Goal: Check status: Check status

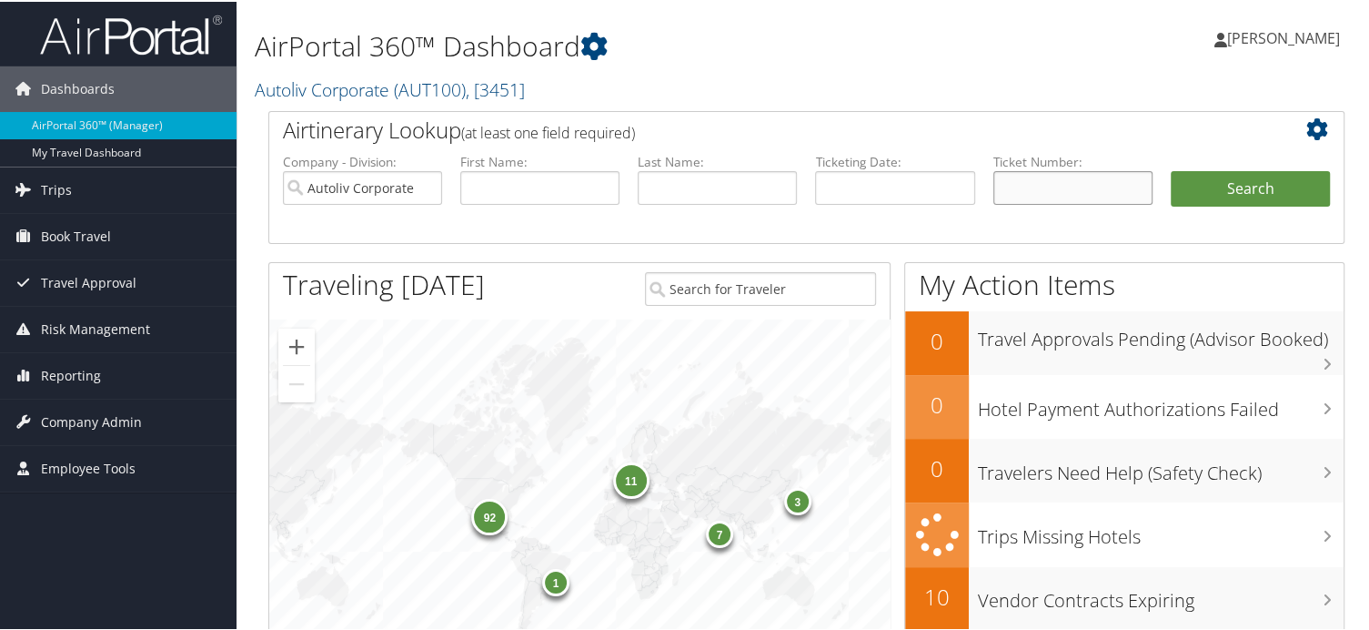
click at [1049, 175] on input "text" at bounding box center [1073, 186] width 159 height 34
paste input "1257311457810"
type input "1257311457810"
click at [1223, 183] on button "Search" at bounding box center [1250, 187] width 159 height 36
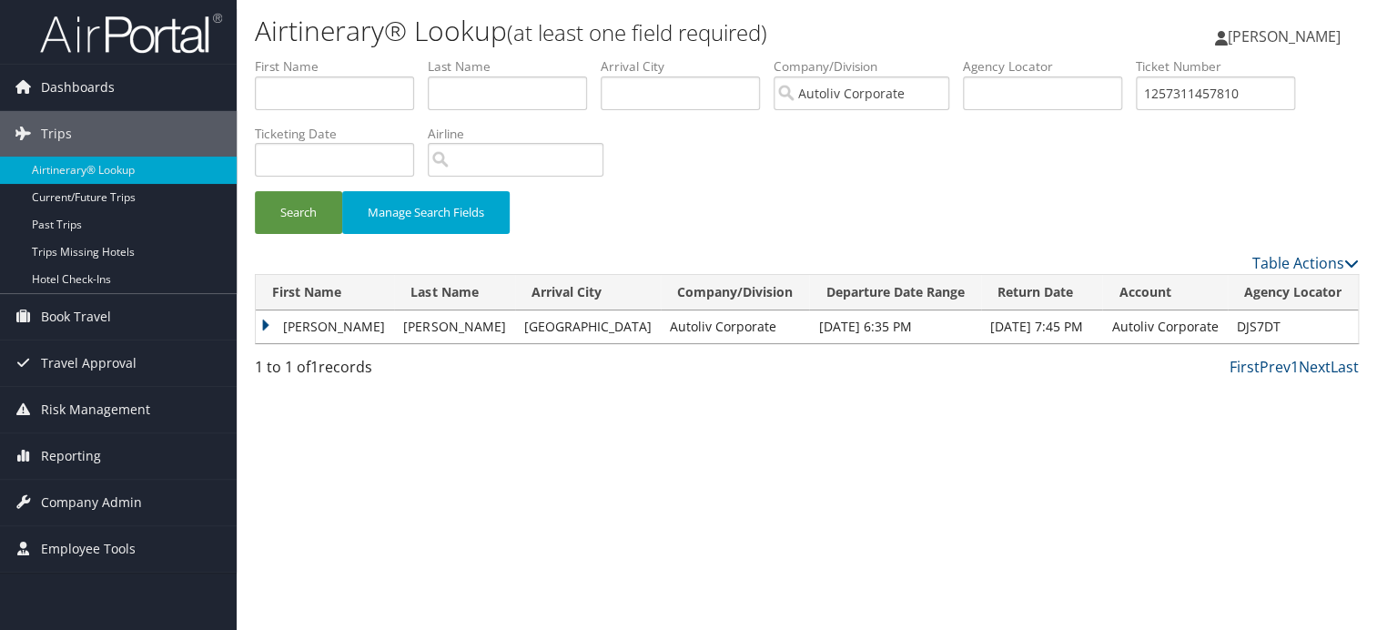
click at [266, 329] on td "ANTHONY JOSEPH" at bounding box center [325, 326] width 138 height 33
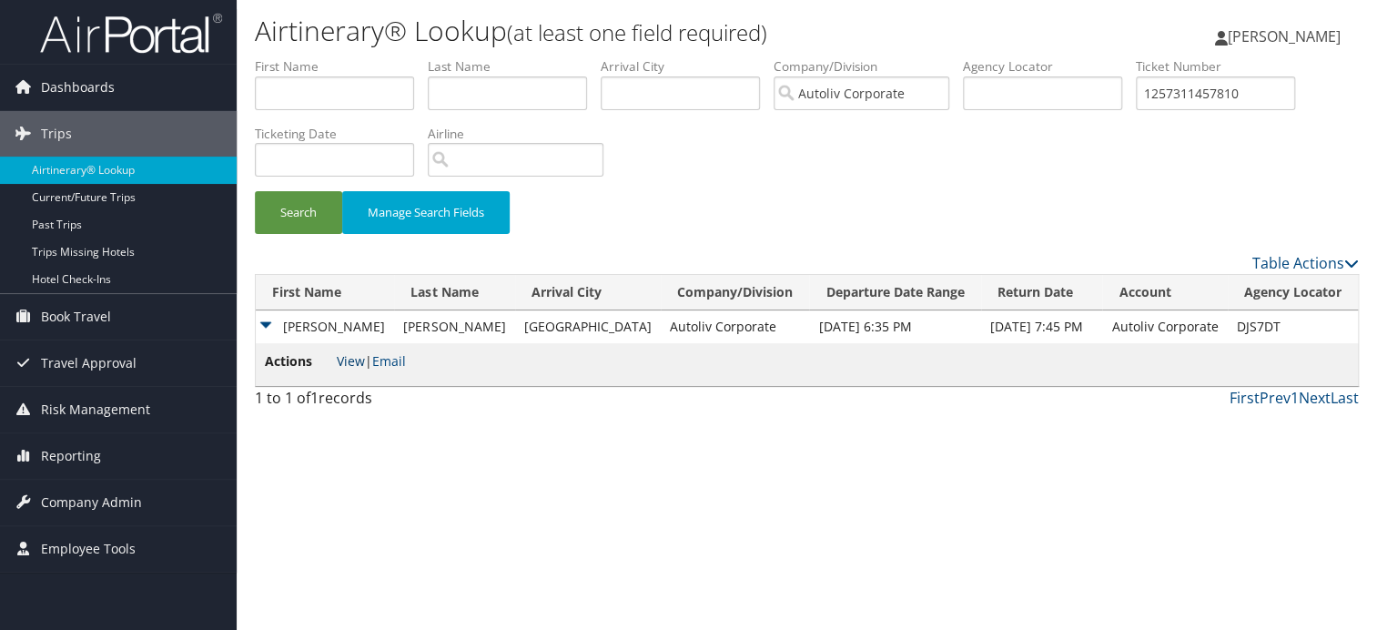
click at [358, 362] on link "View" at bounding box center [351, 360] width 28 height 17
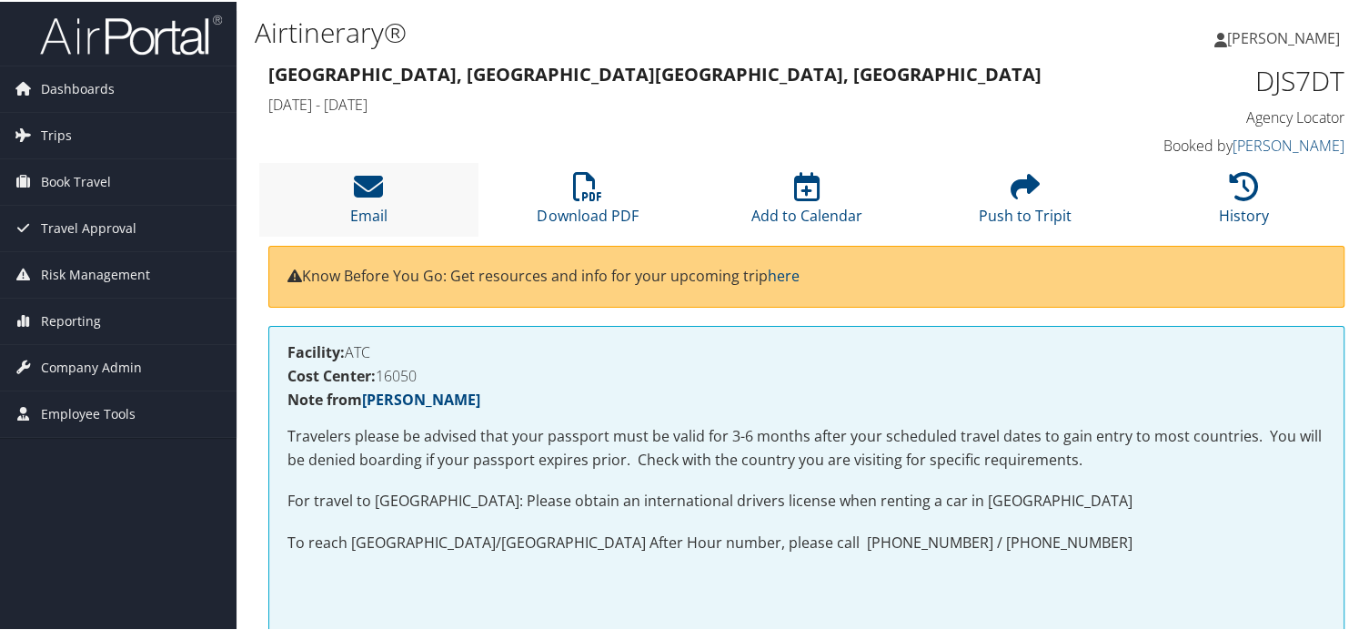
click at [394, 225] on li "Email" at bounding box center [368, 198] width 219 height 74
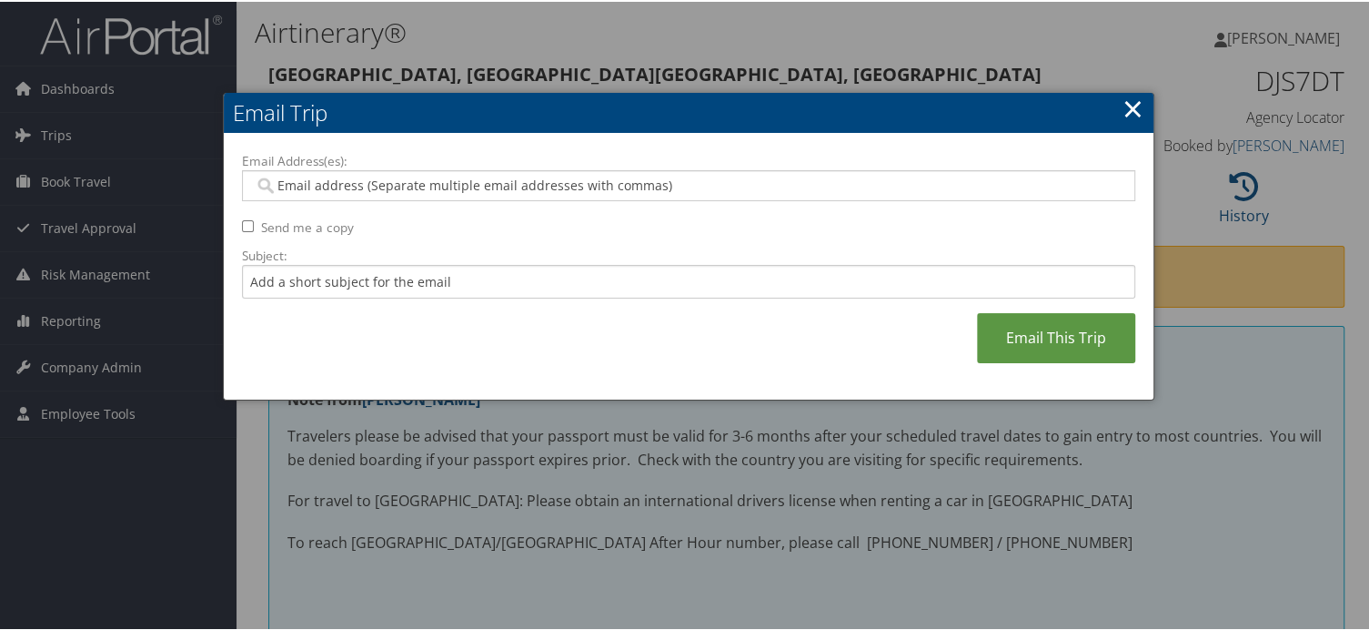
click at [1132, 98] on link "×" at bounding box center [1133, 106] width 21 height 36
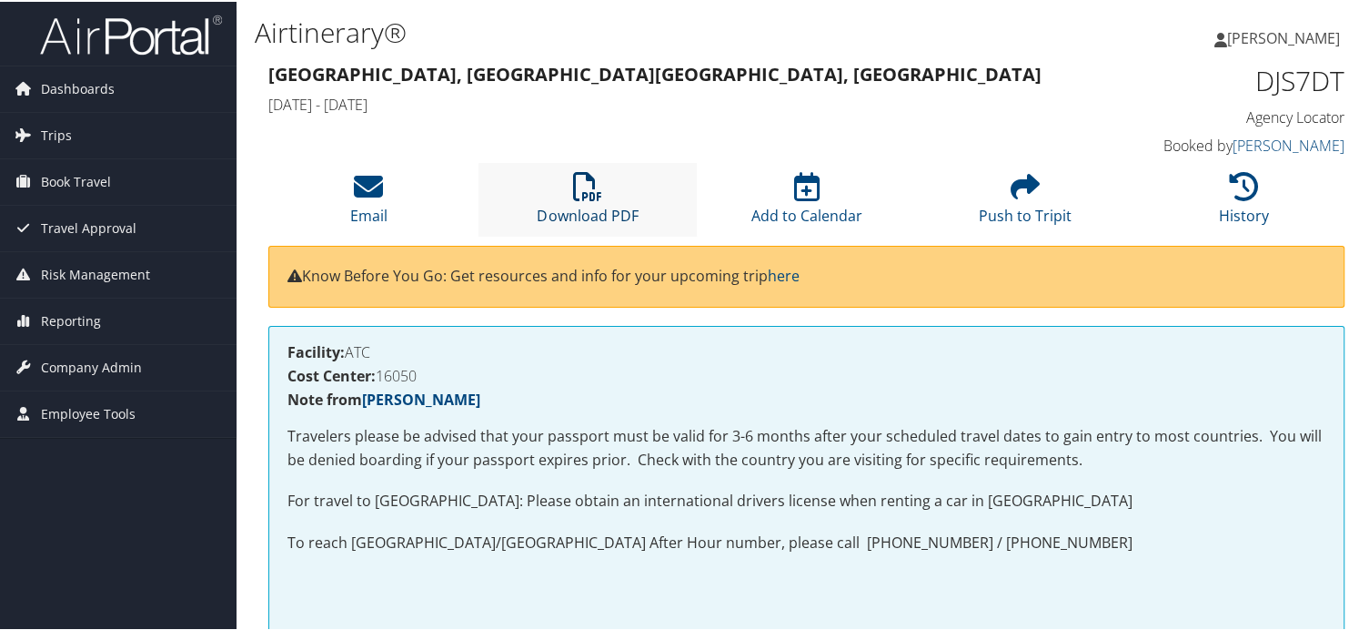
click at [606, 207] on link "Download PDF" at bounding box center [587, 202] width 101 height 44
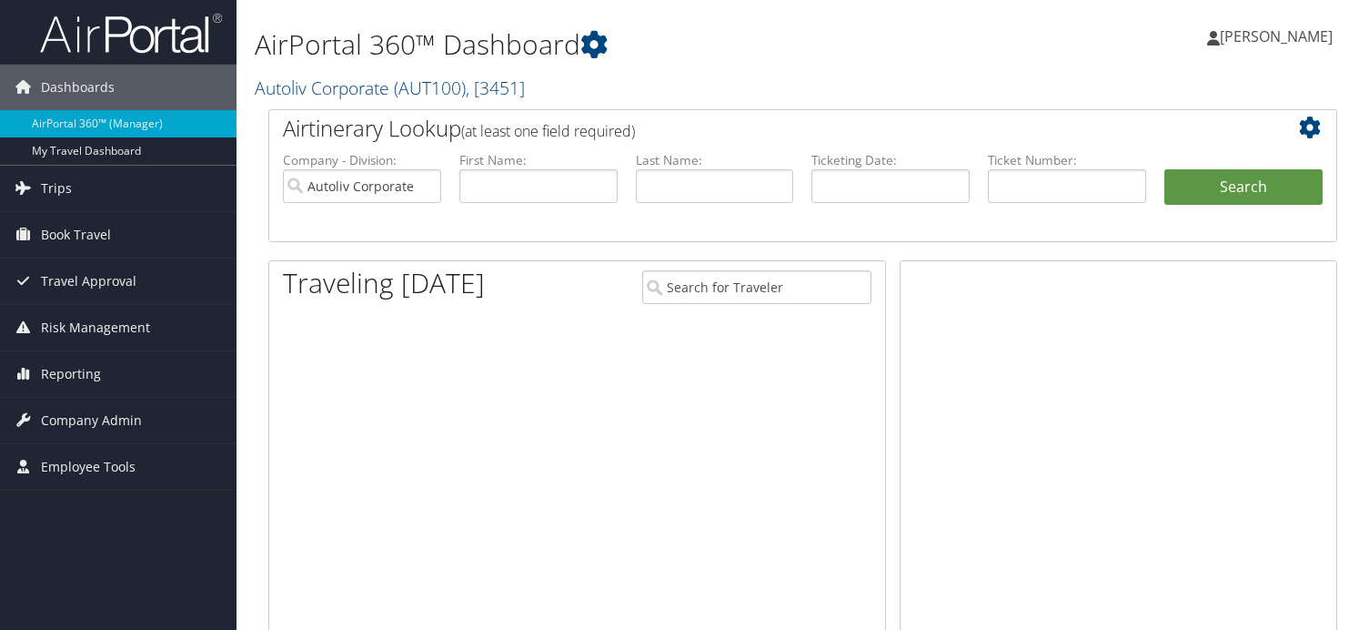
click at [738, 169] on input "text" at bounding box center [715, 186] width 158 height 34
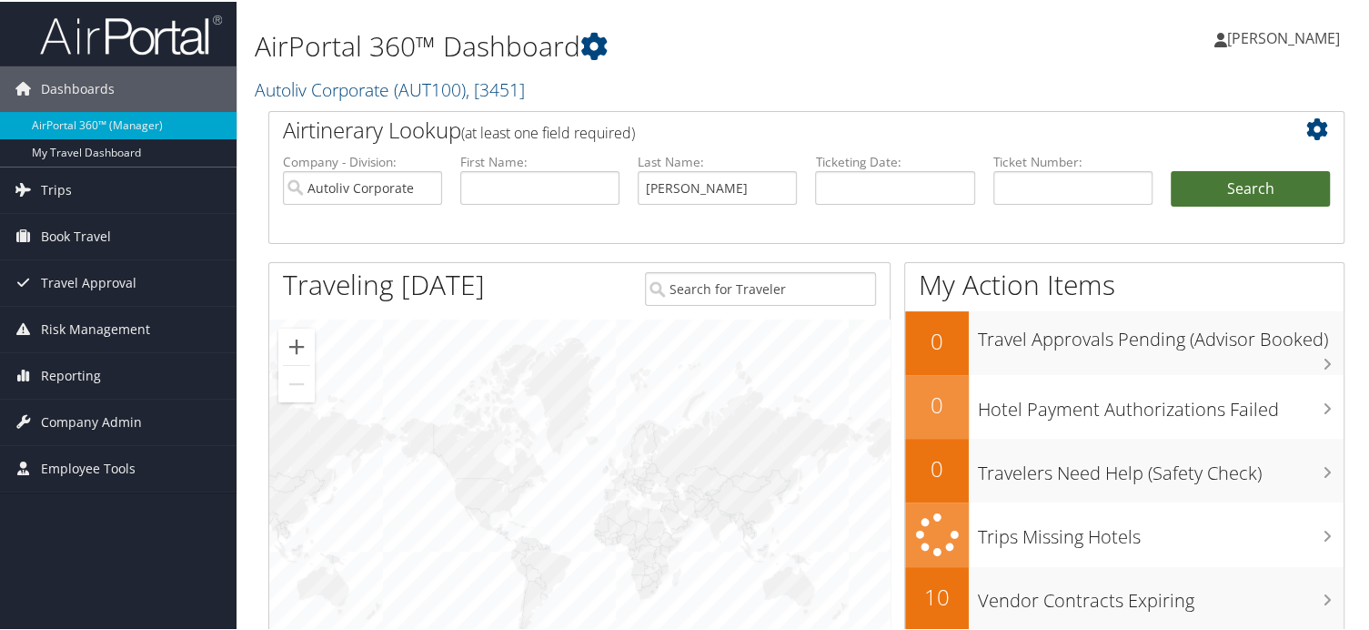
type input "[PERSON_NAME]"
click at [1253, 192] on button "Search" at bounding box center [1250, 187] width 159 height 36
